Goal: Browse casually

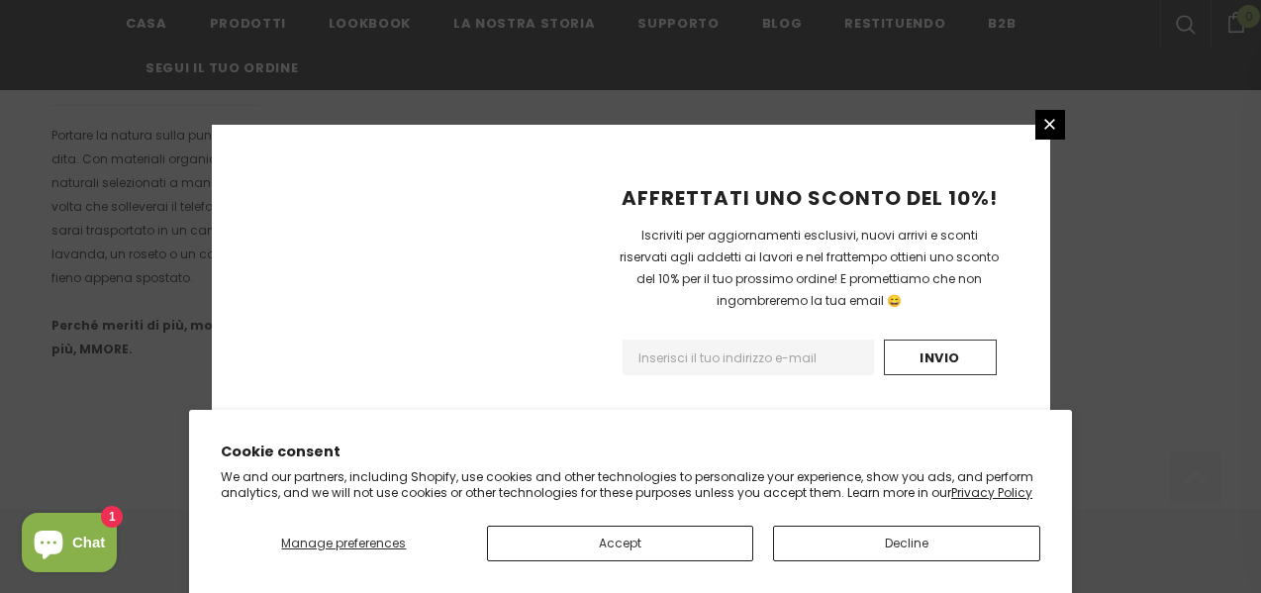
scroll to position [1476, 0]
